Goal: Task Accomplishment & Management: Use online tool/utility

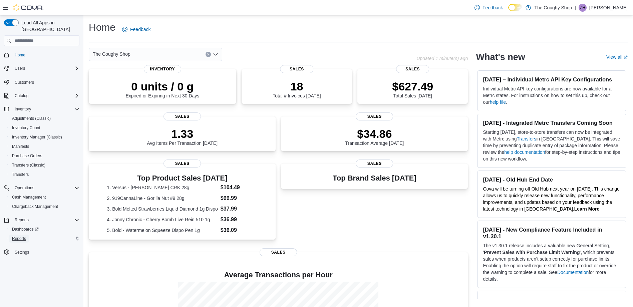
click at [21, 236] on span "Reports" at bounding box center [19, 238] width 14 height 5
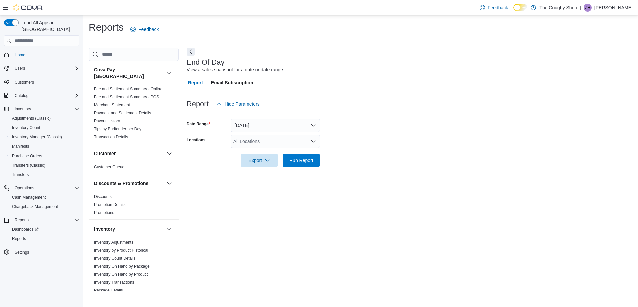
click at [260, 137] on div "All Locations" at bounding box center [275, 141] width 89 height 13
type input "****"
click at [326, 159] on form "Date Range Today Locations 3885 Sherwood Drive Export Run Report" at bounding box center [410, 139] width 446 height 56
click at [301, 164] on span "Run Report" at bounding box center [301, 159] width 29 height 13
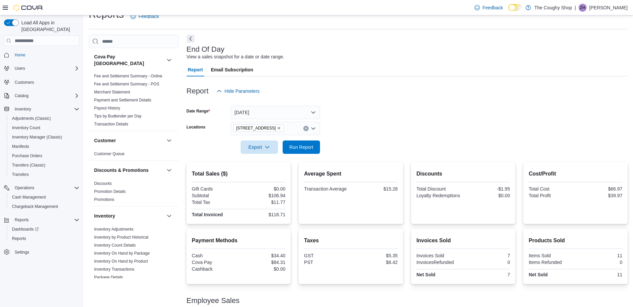
scroll to position [46, 0]
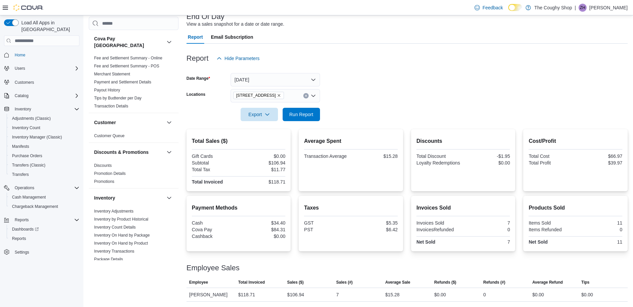
click at [330, 217] on div "Taxes GST $5.35 PST $6.42" at bounding box center [351, 219] width 94 height 30
